Goal: Information Seeking & Learning: Learn about a topic

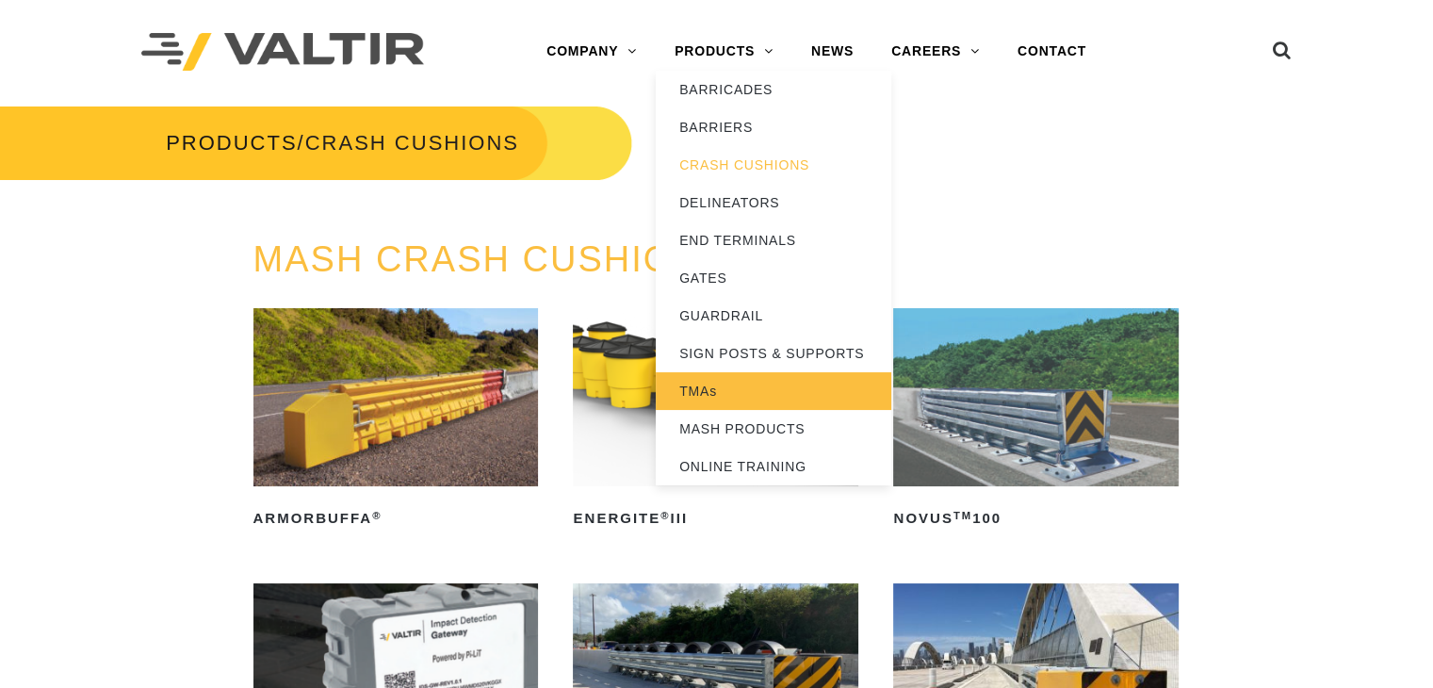
click at [708, 382] on link "TMAs" at bounding box center [774, 391] width 236 height 38
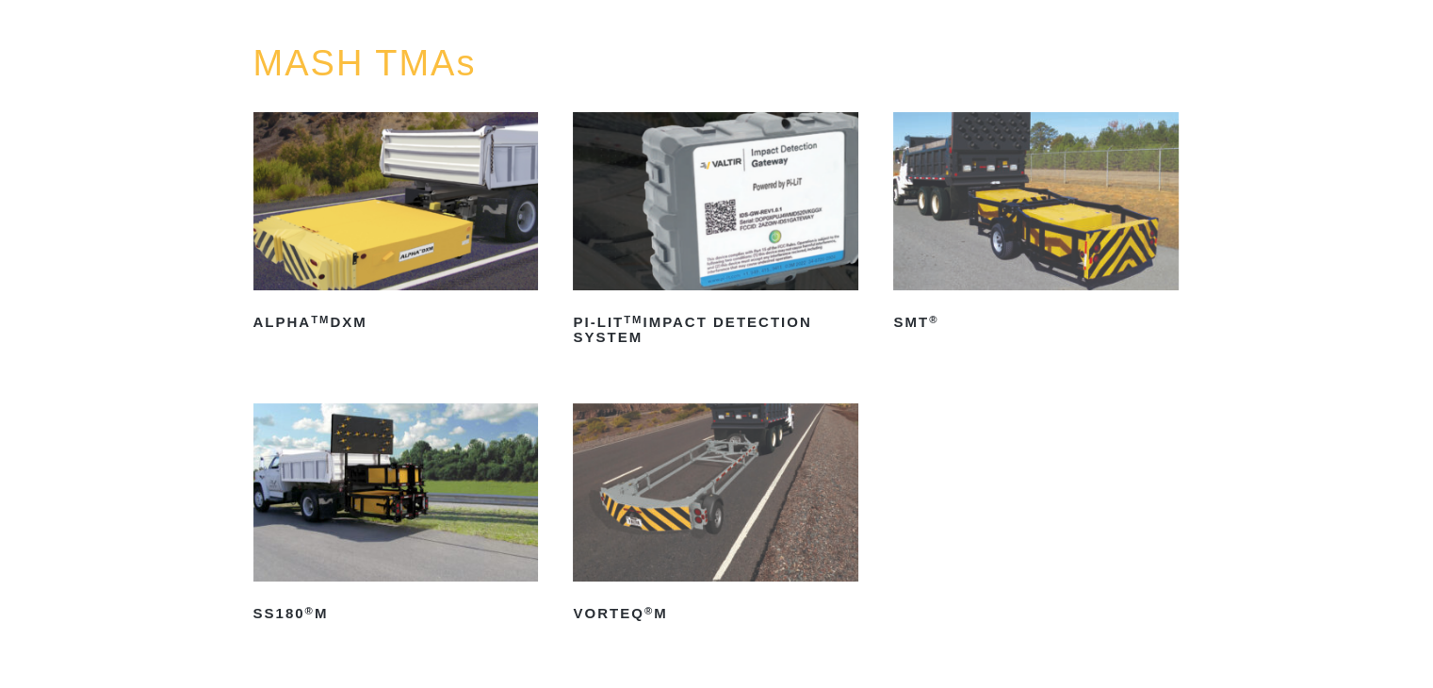
scroll to position [196, 0]
click at [402, 232] on img at bounding box center [395, 201] width 285 height 178
click at [961, 184] on img at bounding box center [1035, 201] width 285 height 178
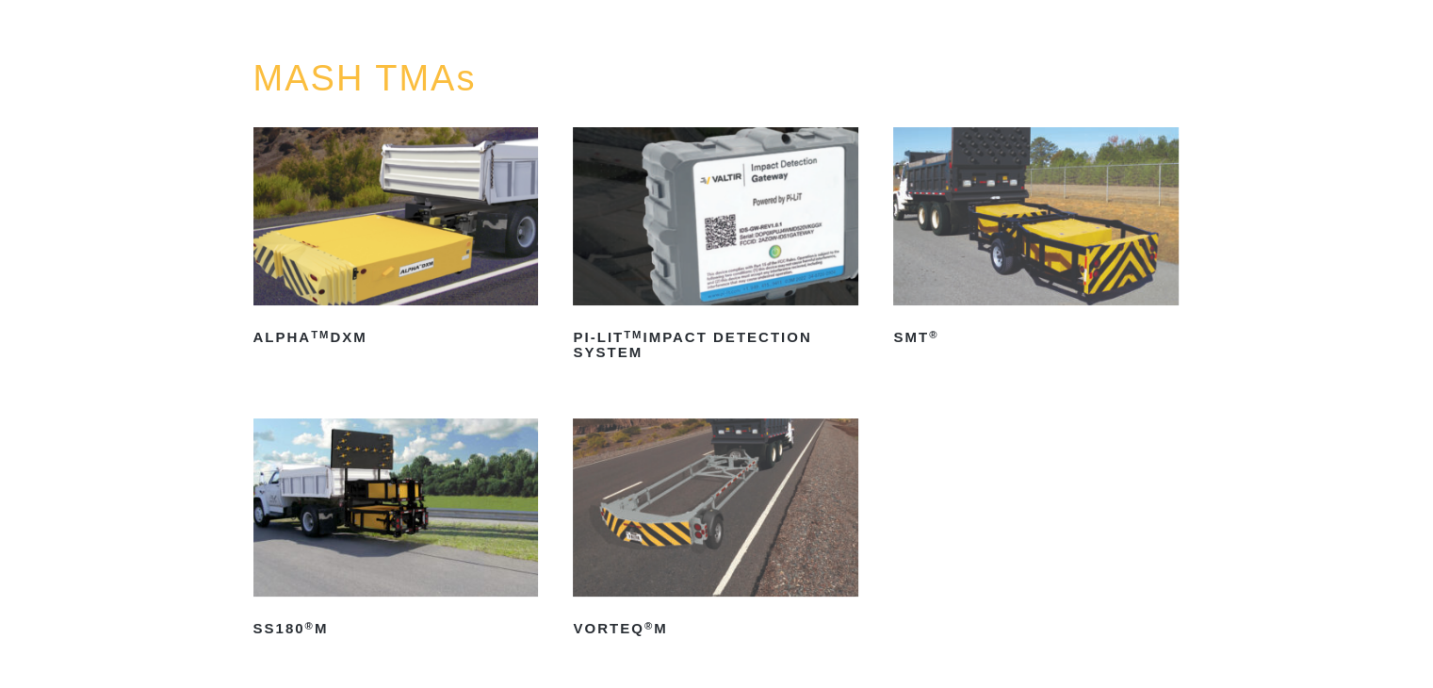
scroll to position [222, 0]
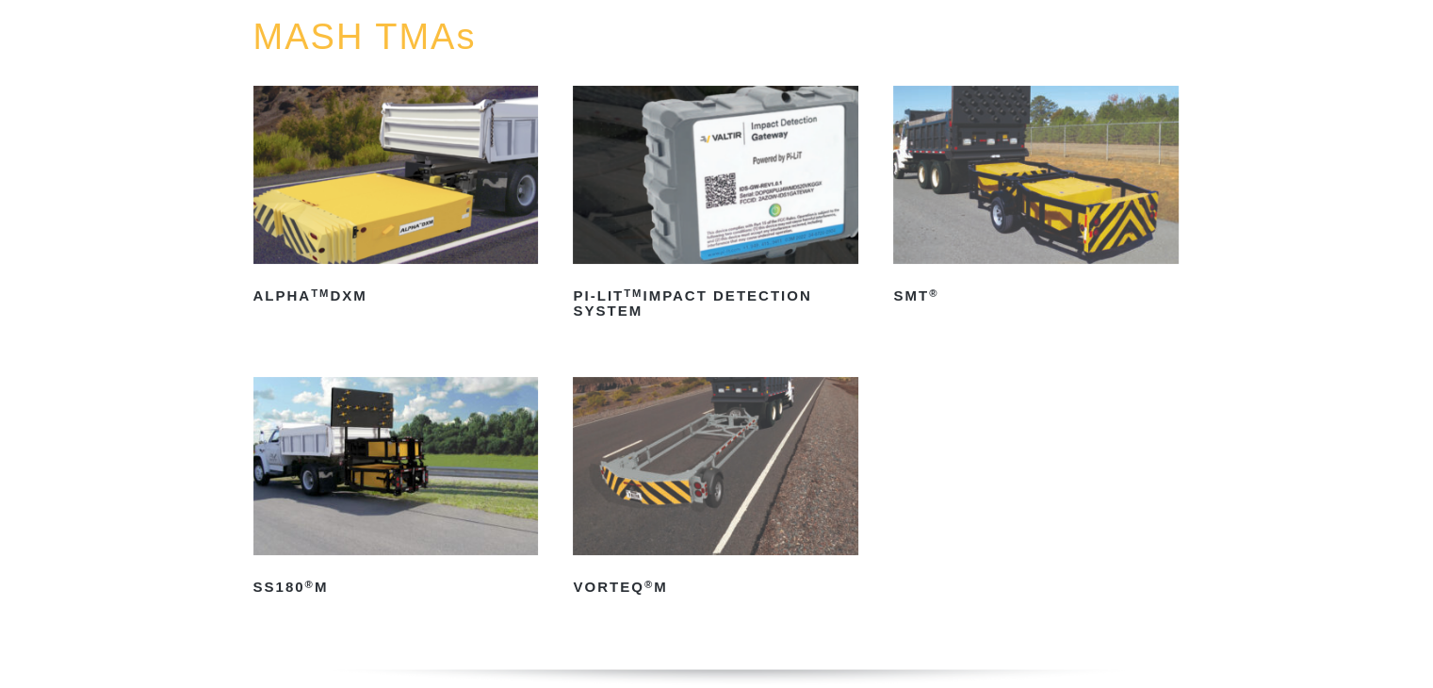
click at [697, 242] on img at bounding box center [715, 175] width 285 height 178
click at [765, 462] on img at bounding box center [715, 466] width 285 height 178
click at [433, 477] on img at bounding box center [395, 466] width 285 height 178
click at [894, 133] on img at bounding box center [1035, 175] width 285 height 178
click at [350, 219] on img at bounding box center [395, 175] width 285 height 178
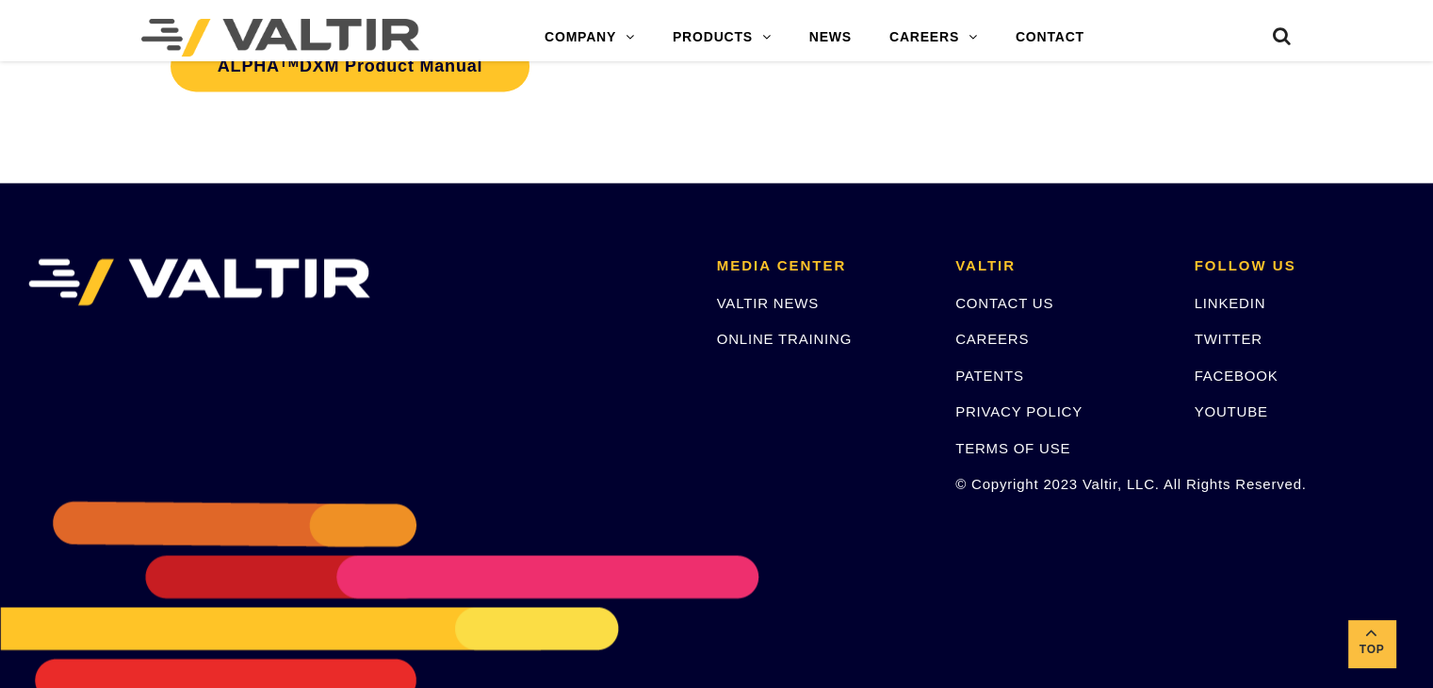
scroll to position [2932, 0]
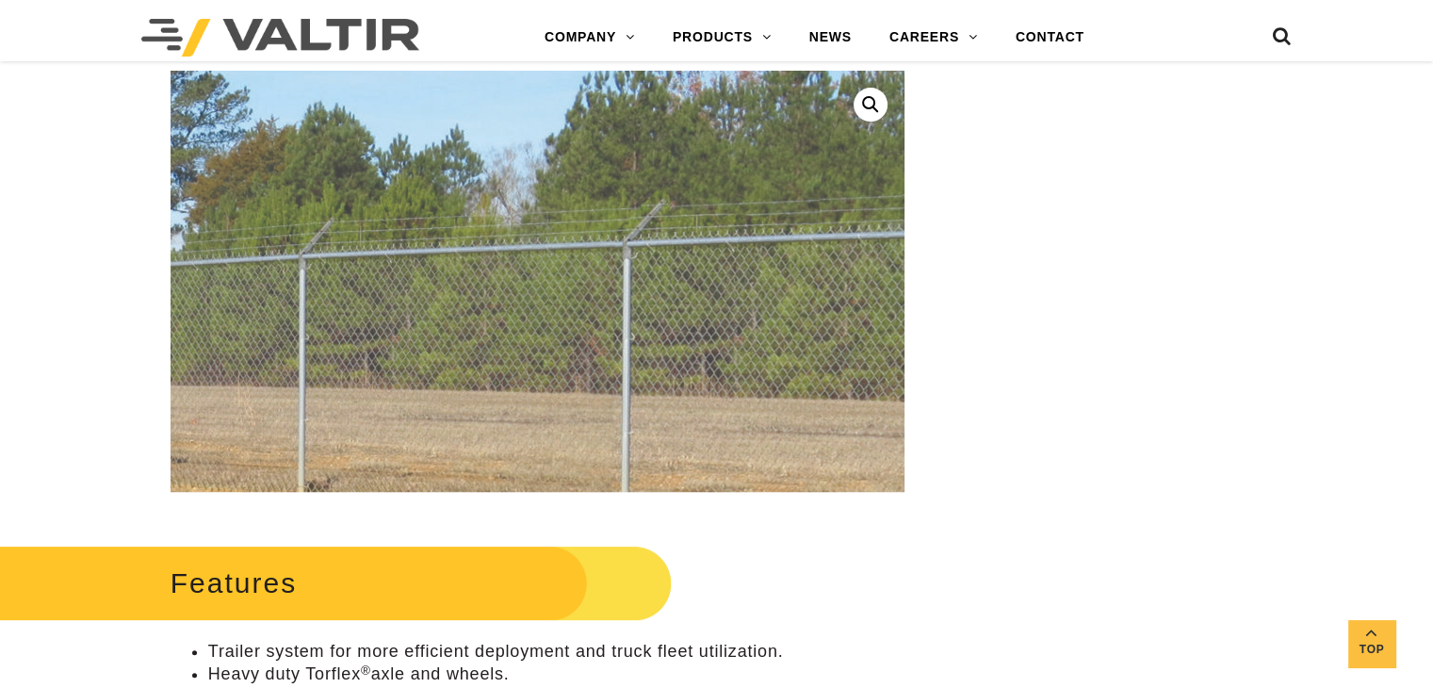
scroll to position [437, 0]
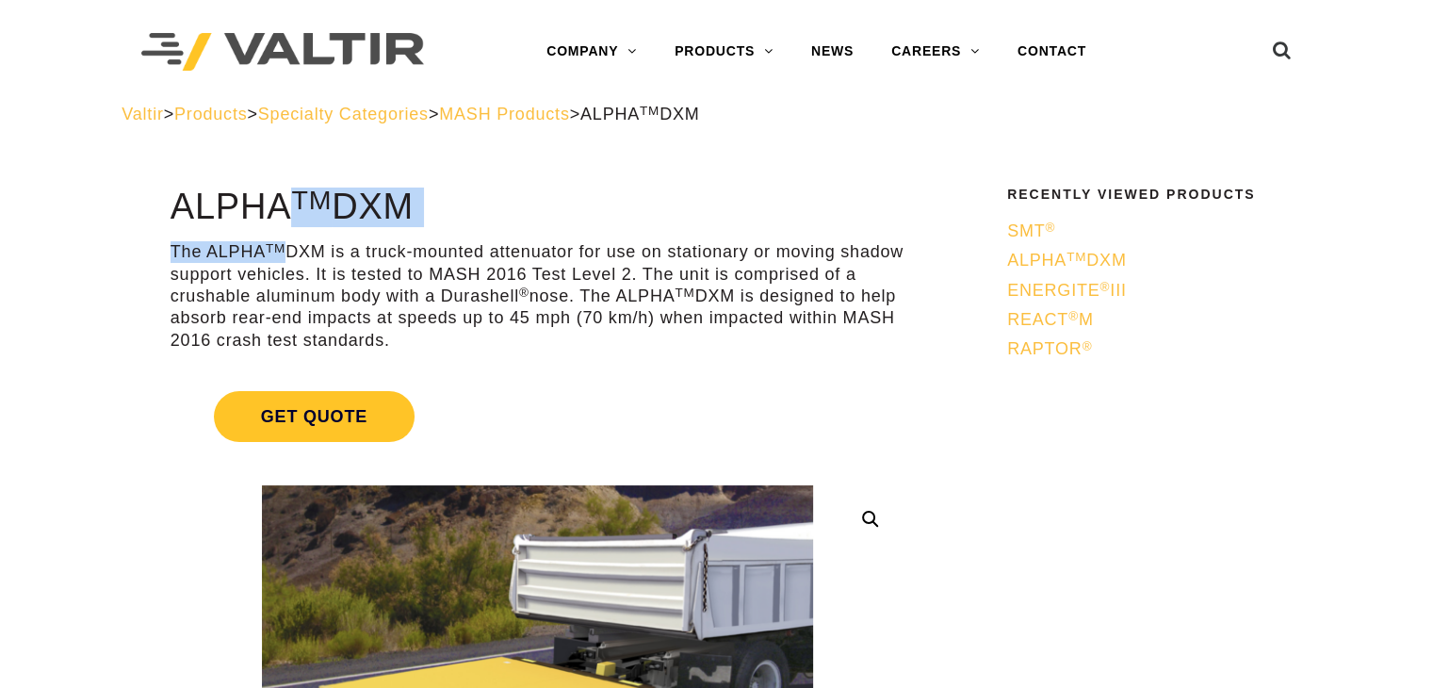
drag, startPoint x: 151, startPoint y: 193, endPoint x: 243, endPoint y: 258, distance: 112.9
click at [243, 258] on p "The ALPHA TM DXM is a truck-mounted attenuator for use on stationary or moving …" at bounding box center [538, 296] width 734 height 110
drag, startPoint x: 171, startPoint y: 198, endPoint x: 512, endPoint y: 197, distance: 341.0
click at [512, 197] on h1 "ALPHA TM DXM" at bounding box center [538, 207] width 734 height 40
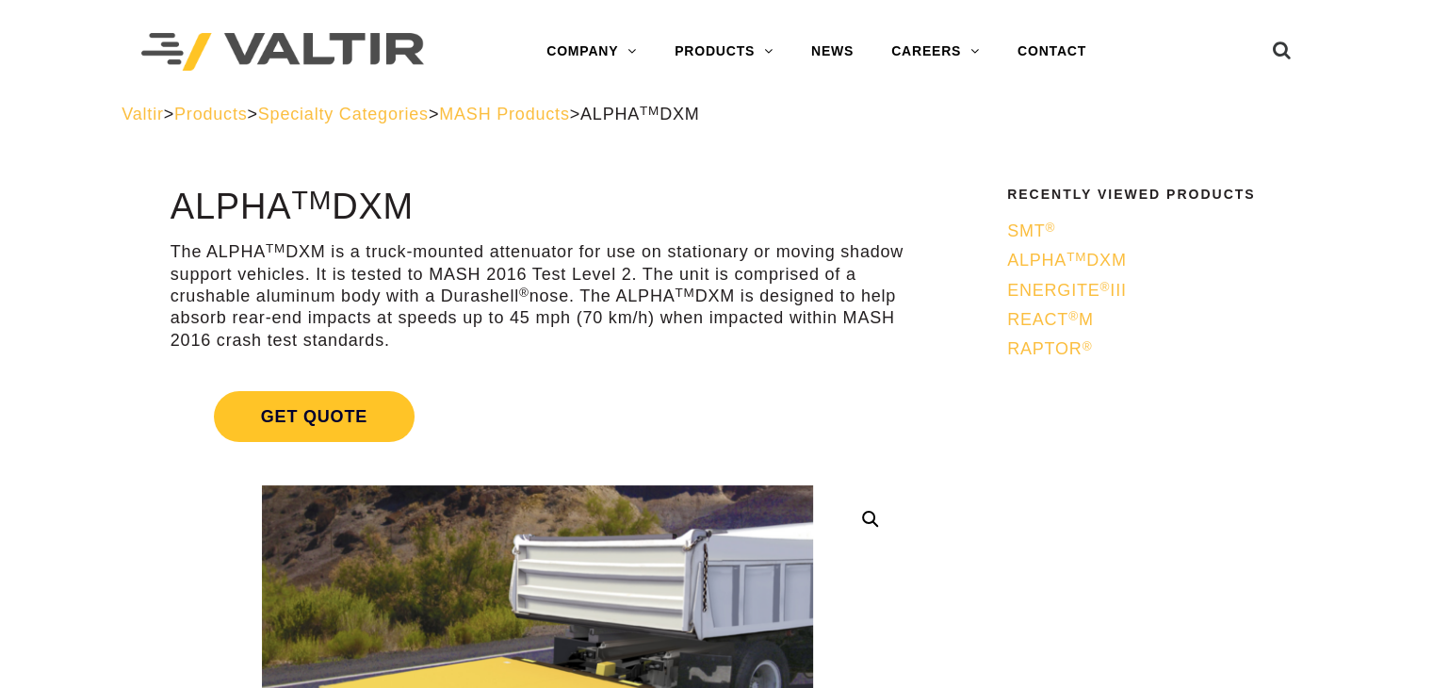
copy h1 "ALPHA TM DXM"
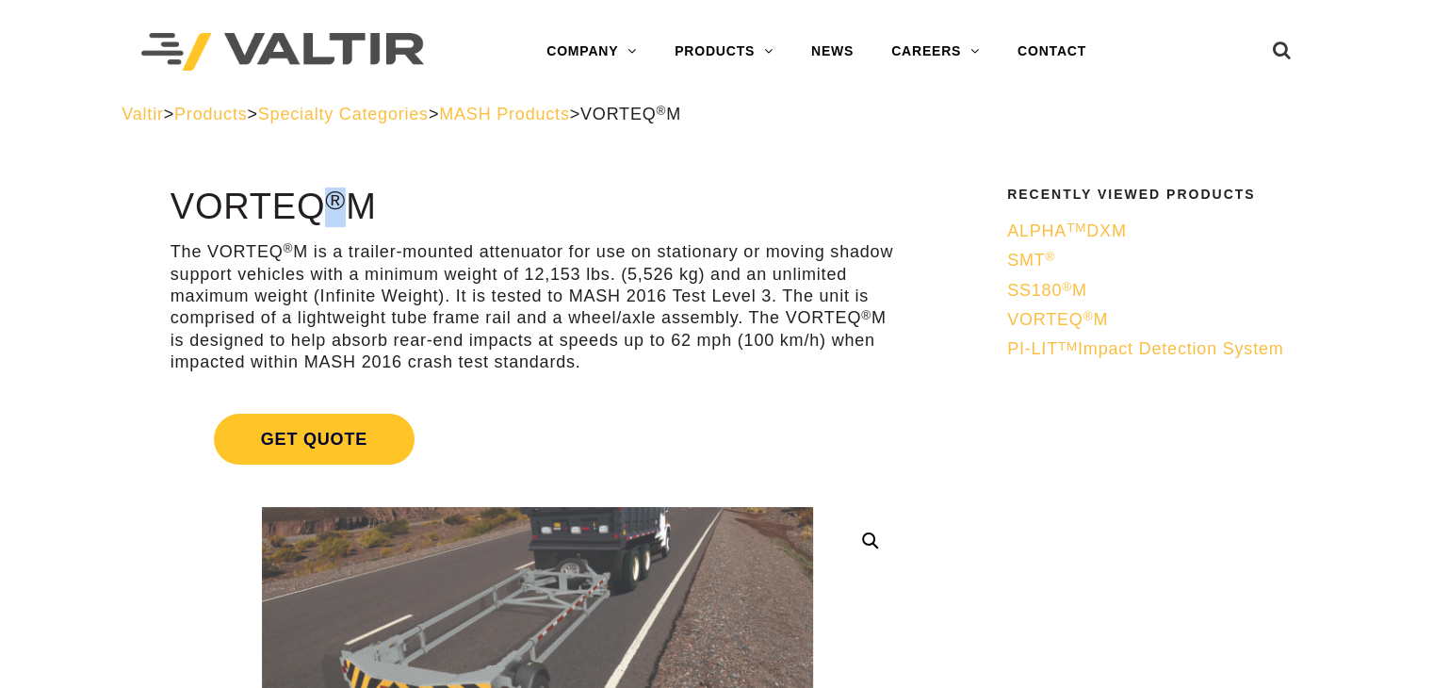
drag, startPoint x: 345, startPoint y: 197, endPoint x: 324, endPoint y: 197, distance: 20.7
click at [324, 197] on h1 "VORTEQ ® M" at bounding box center [538, 207] width 734 height 40
copy sup "®"
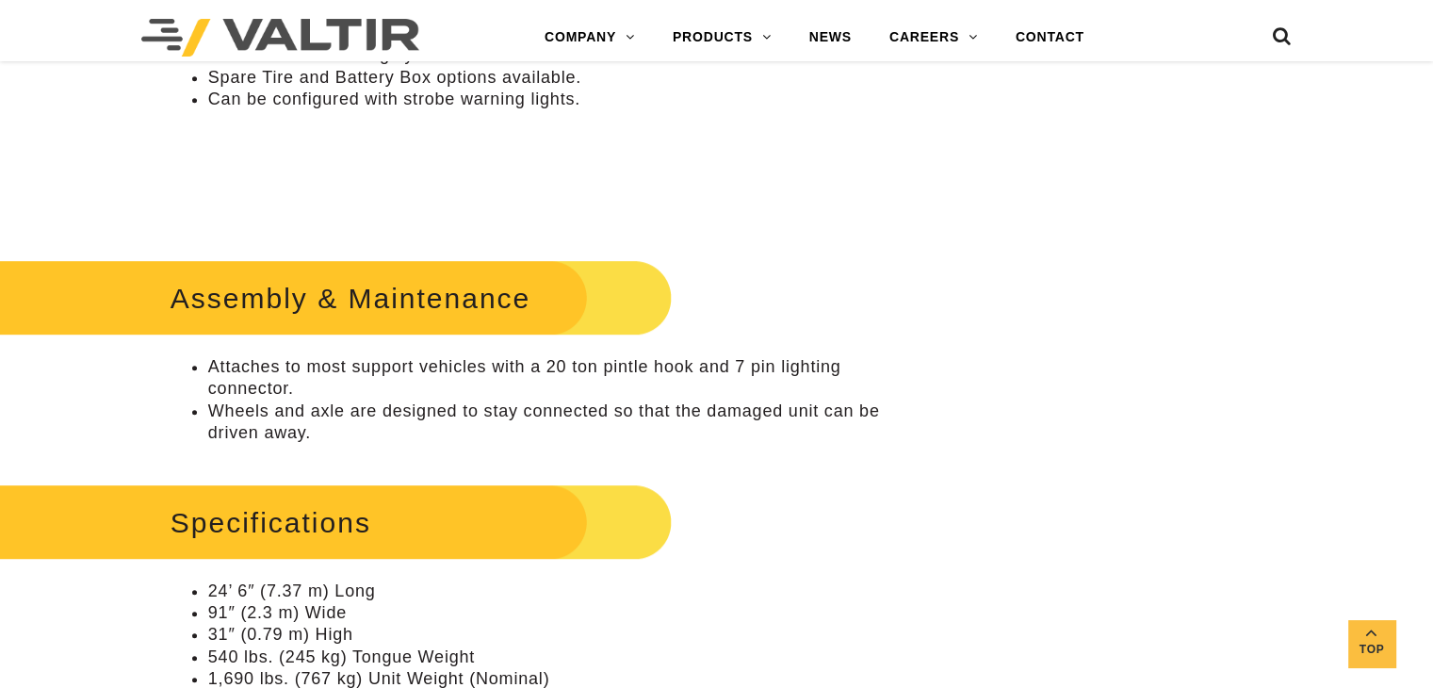
scroll to position [1108, 0]
